Goal: Navigation & Orientation: Find specific page/section

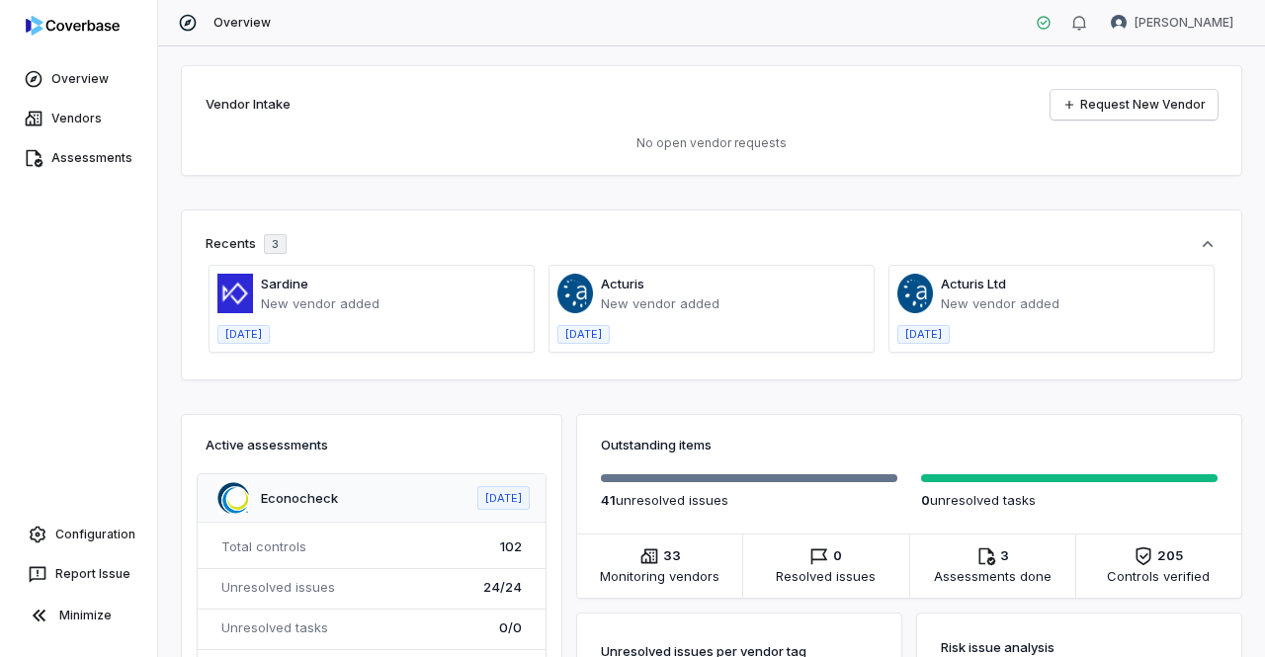
scroll to position [329, 0]
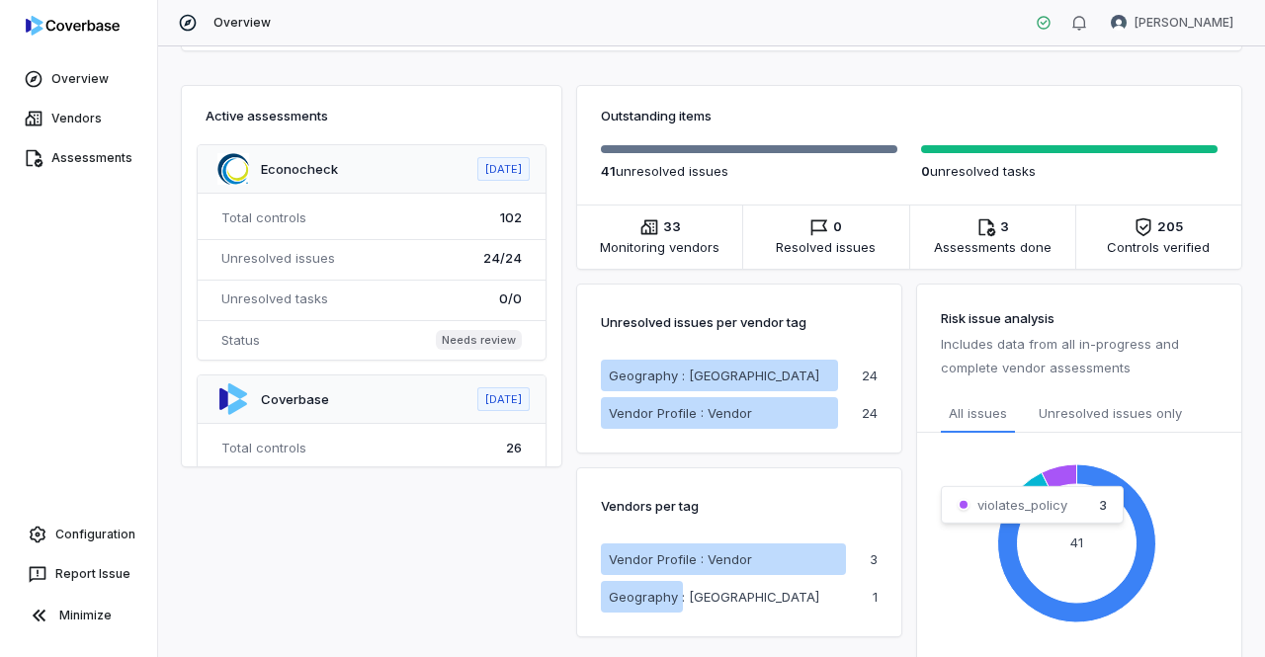
click at [1051, 472] on icon at bounding box center [1059, 478] width 35 height 26
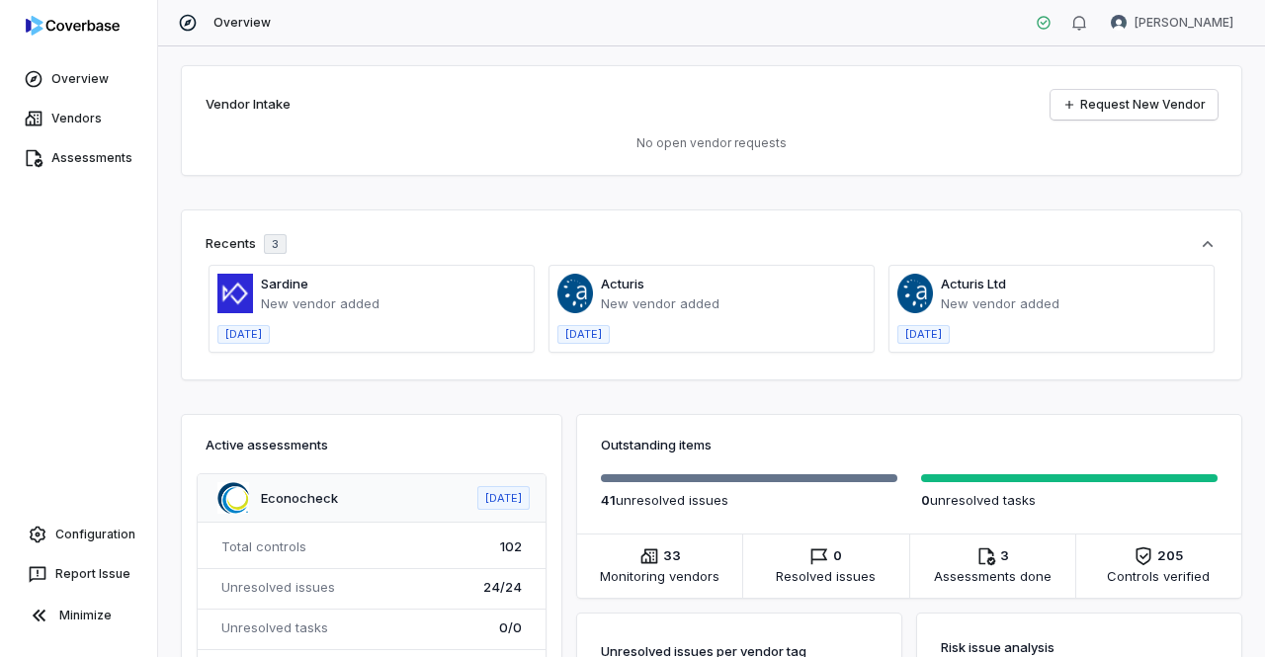
click at [271, 328] on span at bounding box center [372, 309] width 324 height 86
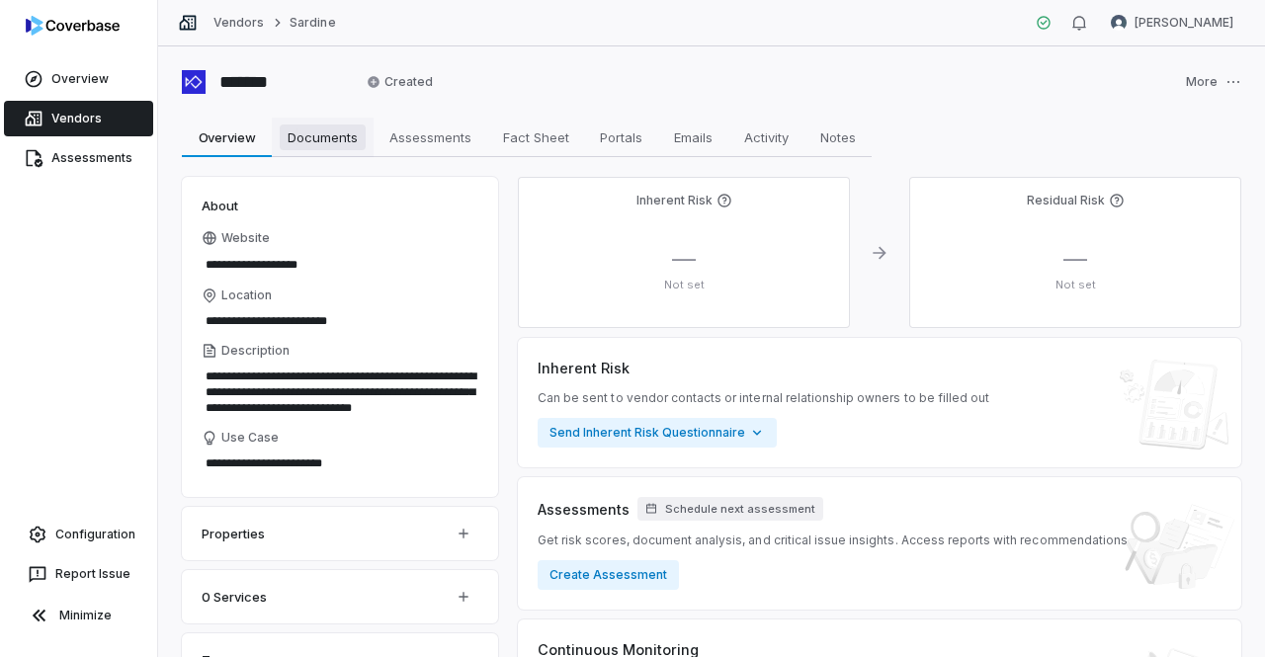
click at [316, 131] on span "Documents" at bounding box center [323, 138] width 86 height 26
type textarea "*"
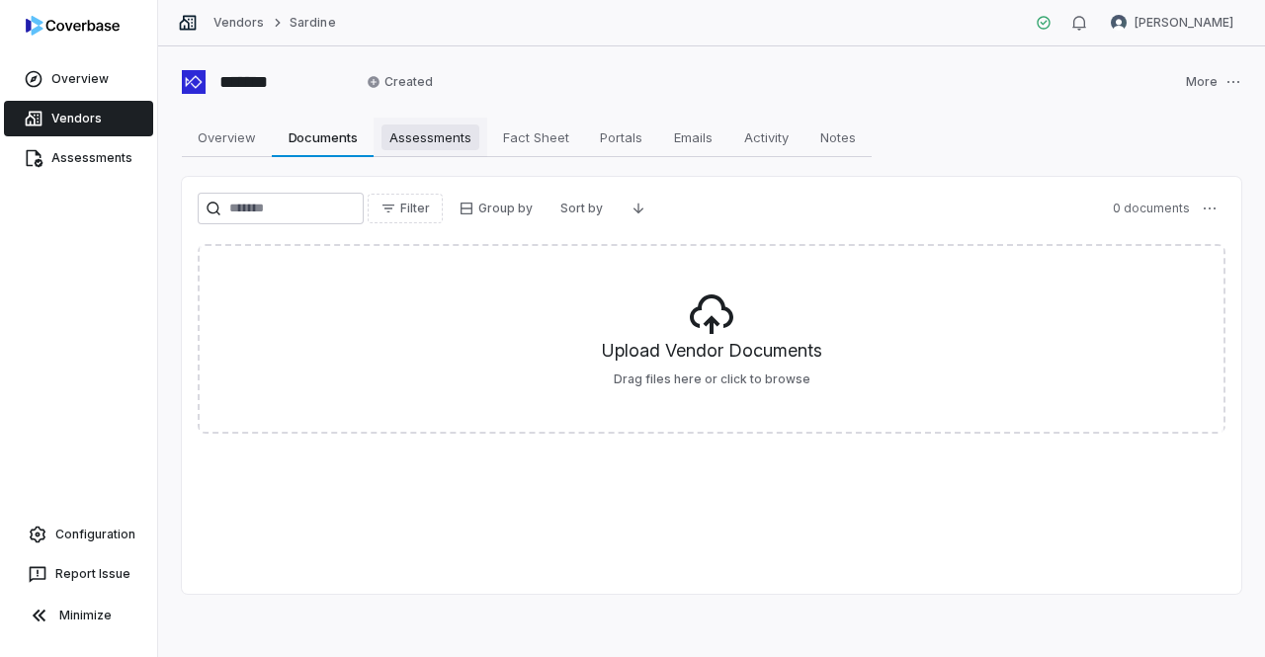
click at [411, 138] on span "Assessments" at bounding box center [431, 138] width 98 height 26
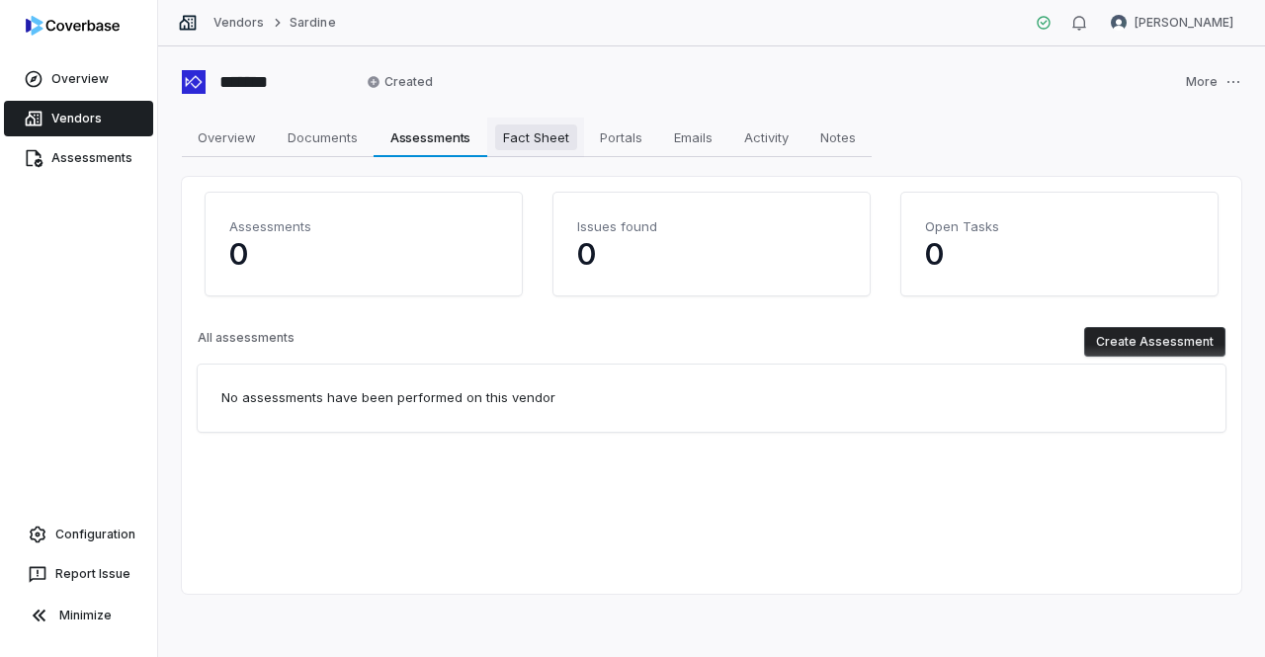
click at [517, 132] on span "Fact Sheet" at bounding box center [536, 138] width 82 height 26
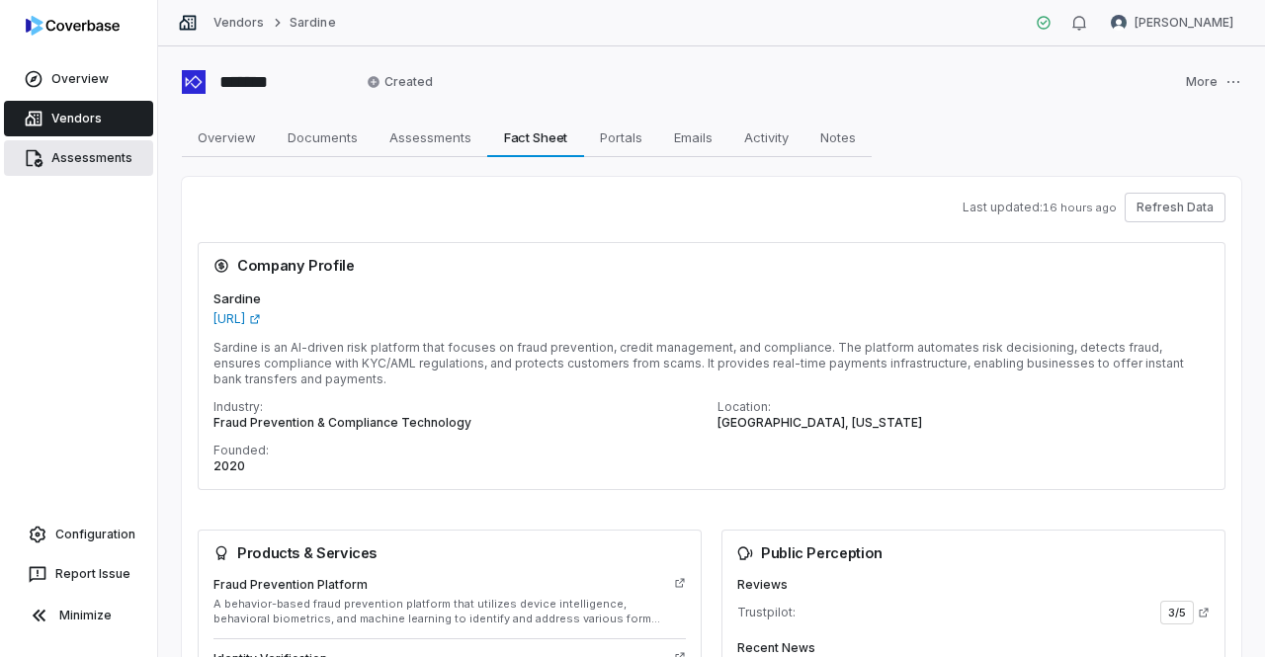
click at [114, 153] on link "Assessments" at bounding box center [78, 158] width 149 height 36
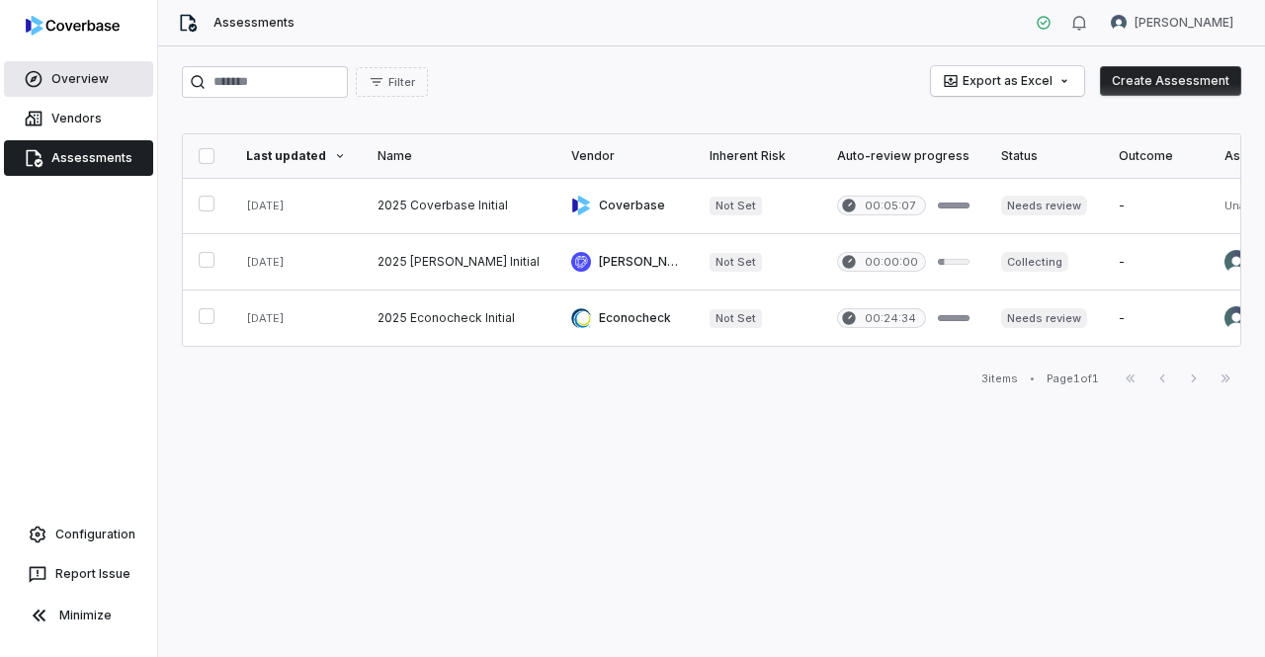
click at [88, 79] on link "Overview" at bounding box center [78, 79] width 149 height 36
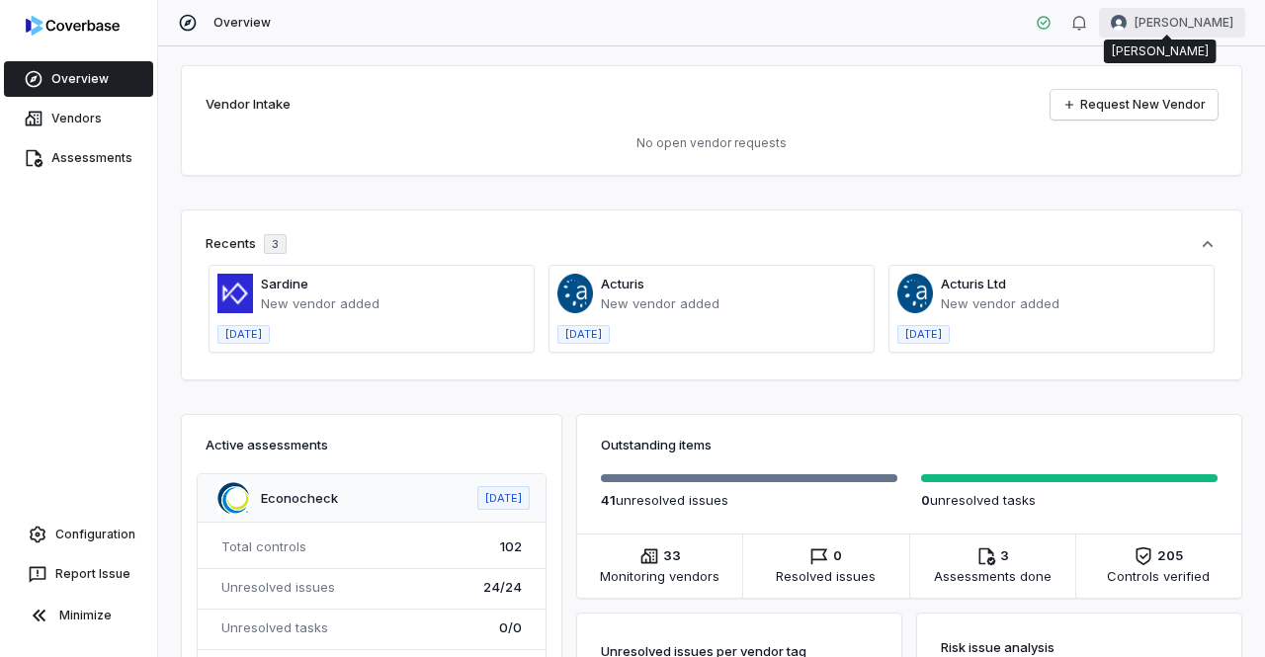
click at [1109, 27] on html "Overview Vendors Assessments Configuration Report Issue Minimize Overview [PERS…" at bounding box center [632, 328] width 1265 height 657
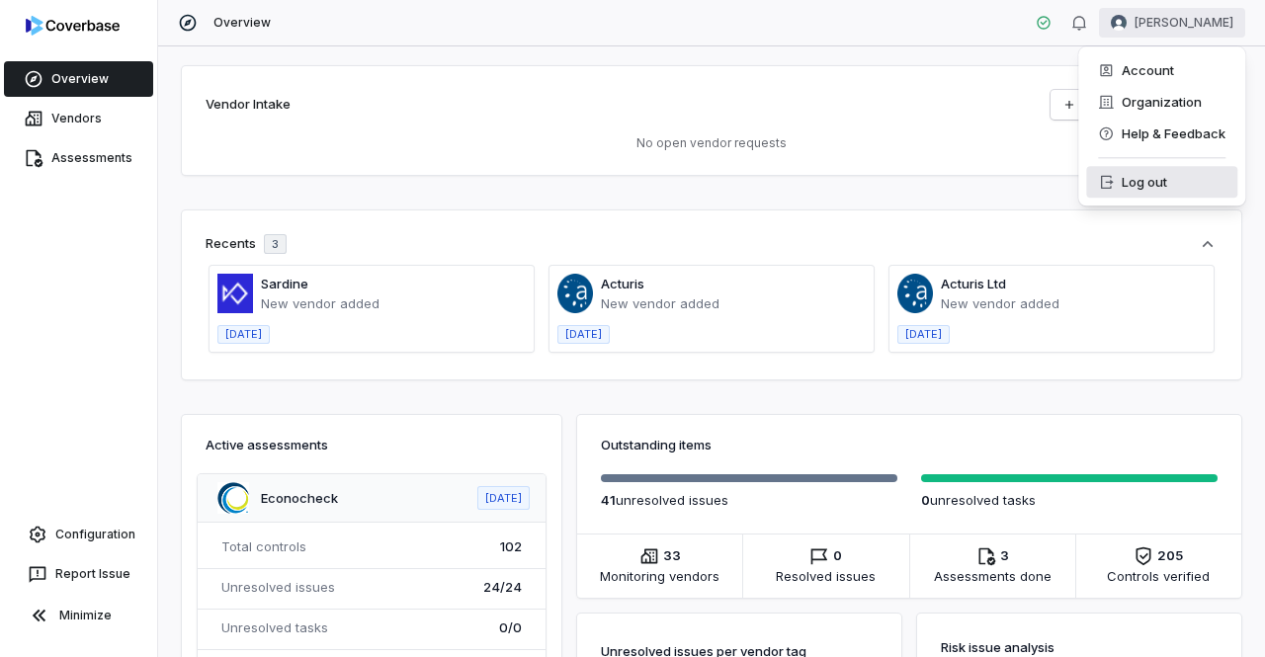
click at [1152, 186] on div "Log out" at bounding box center [1162, 182] width 151 height 32
